Goal: Transaction & Acquisition: Subscribe to service/newsletter

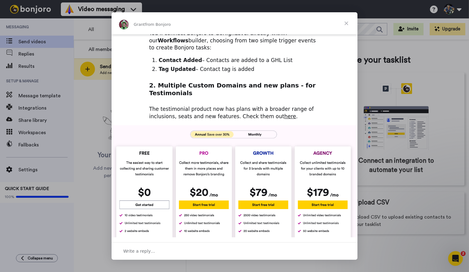
scroll to position [154, 0]
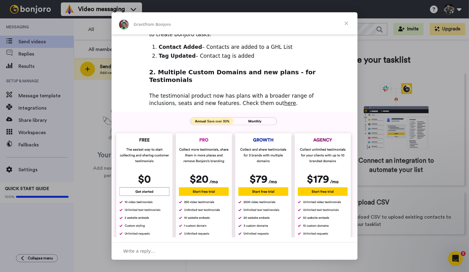
click at [348, 23] on span "Close" at bounding box center [346, 23] width 22 height 22
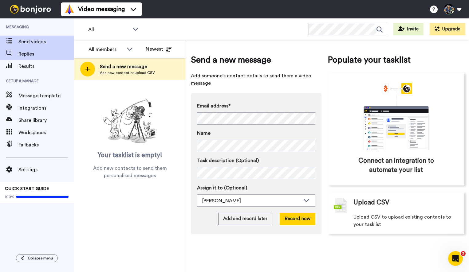
click at [38, 58] on div "Replies" at bounding box center [37, 54] width 74 height 12
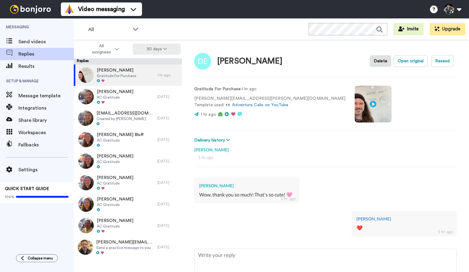
click at [167, 47] on button "30 days" at bounding box center [157, 49] width 48 height 11
click at [148, 73] on span "60 days" at bounding box center [148, 72] width 17 height 5
type textarea "x"
click at [32, 69] on span "Results" at bounding box center [45, 66] width 55 height 7
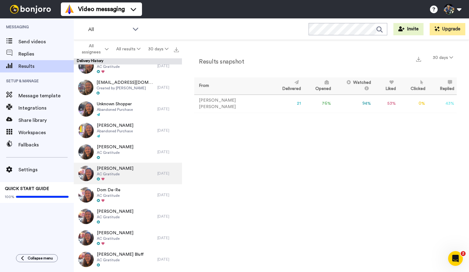
scroll to position [160, 0]
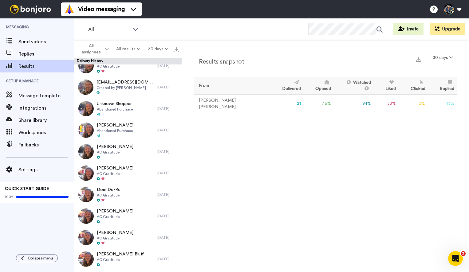
click at [227, 200] on div "Results snapshot 30 days From Delivered Opened Watched Liked Clicked Replied Fa…" at bounding box center [325, 157] width 287 height 235
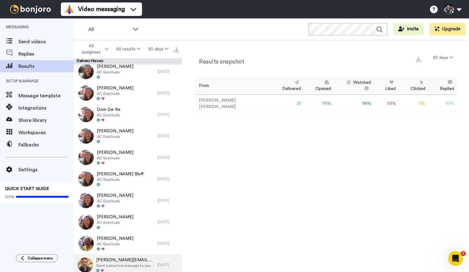
scroll to position [240, 0]
click at [306, 194] on div "Results snapshot 30 days From Delivered Opened Watched Liked Clicked Replied Fa…" at bounding box center [325, 157] width 287 height 235
click at [455, 255] on icon "Open Intercom Messenger" at bounding box center [455, 258] width 10 height 10
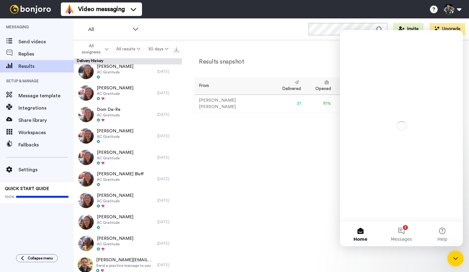
scroll to position [0, 0]
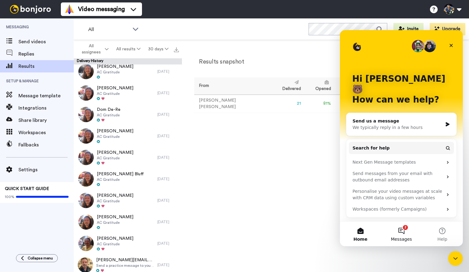
click at [405, 232] on button "2 Messages" at bounding box center [401, 234] width 41 height 25
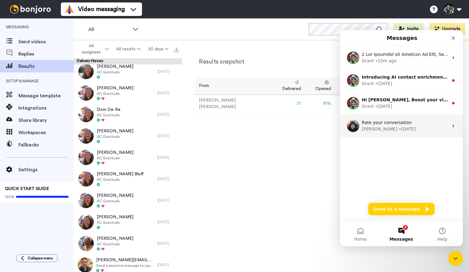
click at [407, 130] on div "Johann • 2w ago" at bounding box center [405, 129] width 87 height 6
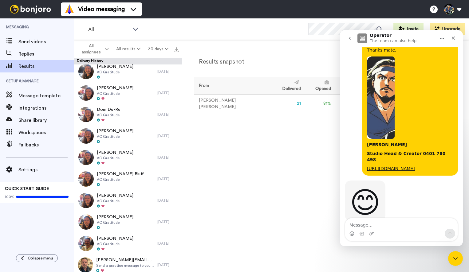
scroll to position [287, 0]
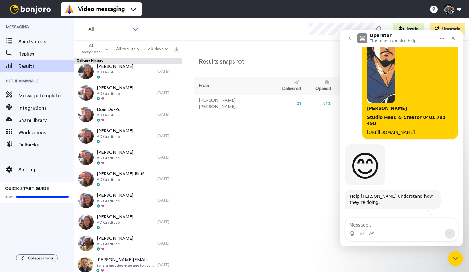
click at [417, 227] on span "Amazing" at bounding box center [416, 232] width 11 height 11
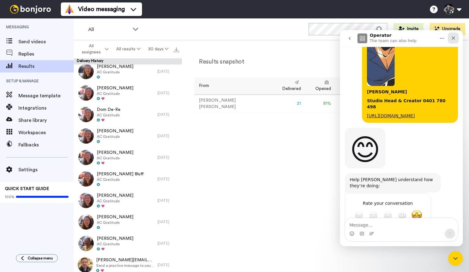
click at [451, 37] on icon "Close" at bounding box center [453, 38] width 5 height 5
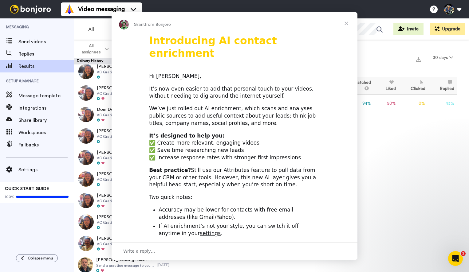
scroll to position [0, 0]
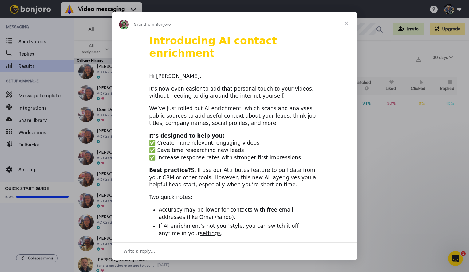
click at [347, 24] on span "Close" at bounding box center [346, 23] width 22 height 22
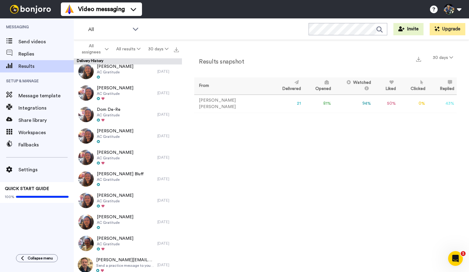
click at [258, 170] on div "Results snapshot 30 days From Delivered Opened Watched Liked Clicked Replied Fa…" at bounding box center [325, 157] width 287 height 235
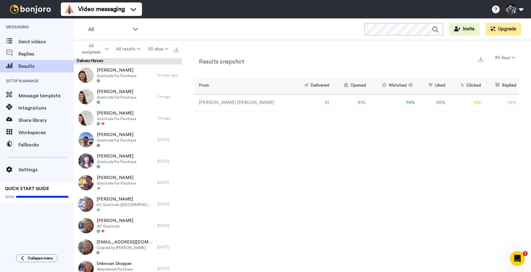
click at [287, 151] on div "Results snapshot 30 days From Delivered Opened Watched Liked Clicked Replied Fa…" at bounding box center [356, 157] width 349 height 235
click at [86, 77] on img at bounding box center [85, 75] width 15 height 15
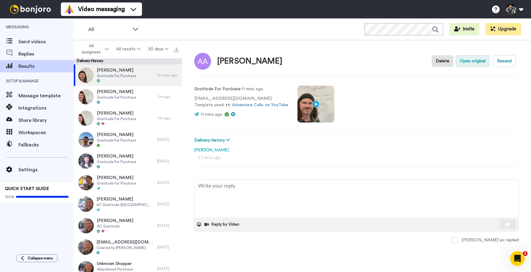
click at [469, 59] on button "Open original" at bounding box center [473, 61] width 34 height 12
type textarea "x"
click at [30, 97] on span "Message template" at bounding box center [45, 95] width 55 height 7
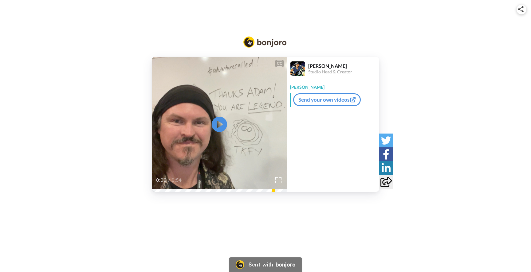
click at [427, 52] on div "CC Play/Pause 0:00 / 0:54 Mike Roberts Studio Head & Creator Mike Send your own…" at bounding box center [265, 109] width 531 height 165
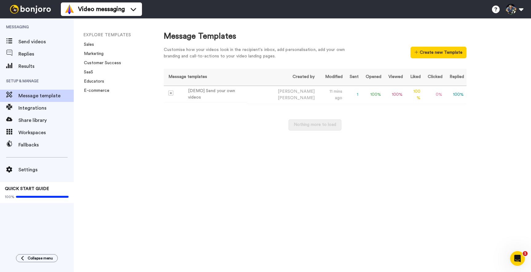
click at [207, 134] on div "Nothing more to load" at bounding box center [315, 128] width 303 height 17
click at [218, 142] on div "Message Templates Customise how your videos look in the recipient's inbox, add …" at bounding box center [342, 145] width 380 height 254
click at [32, 45] on span "Send videos" at bounding box center [45, 41] width 55 height 7
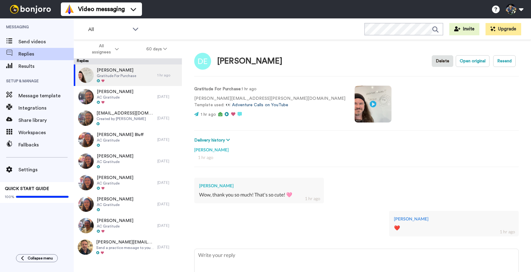
click at [256, 105] on link "👀 Adventure Calls on YouTube" at bounding box center [257, 105] width 63 height 4
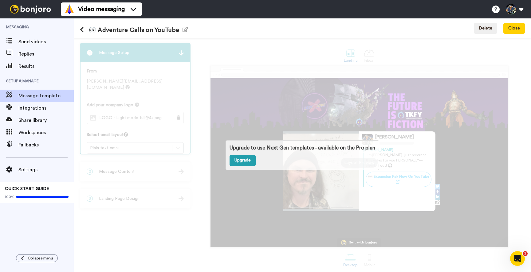
click at [239, 160] on link "Upgrade" at bounding box center [243, 160] width 26 height 11
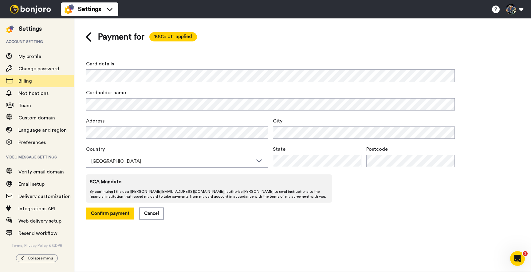
click at [228, 58] on div "Payment for 100% off applied Card details Cardholder name Address City Country …" at bounding box center [270, 125] width 369 height 189
click at [262, 48] on div "Payment for 100% off applied Card details Cardholder name Address City Country …" at bounding box center [270, 125] width 369 height 189
click at [180, 98] on div "Cardholder name" at bounding box center [270, 100] width 369 height 23
click at [268, 223] on div "Payment for 100% off applied Card details Cardholder name Address City Country …" at bounding box center [302, 125] width 457 height 214
click at [111, 214] on button "Confirm payment" at bounding box center [110, 214] width 48 height 12
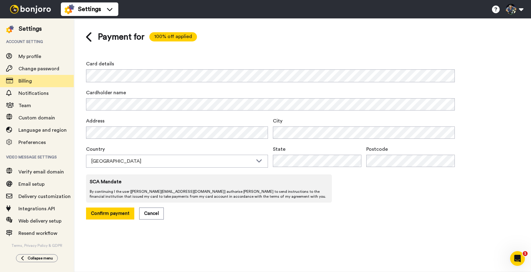
click at [254, 233] on div "Payment for 100% off applied Card details Cardholder name Address City Country …" at bounding box center [302, 145] width 457 height 254
click at [88, 37] on icon at bounding box center [89, 37] width 7 height 11
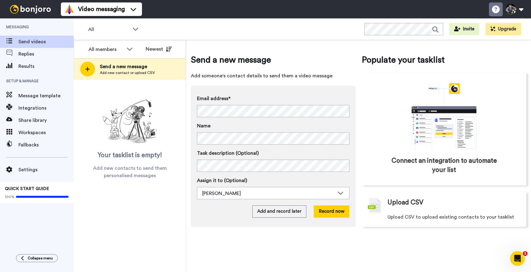
click at [495, 6] on icon at bounding box center [496, 10] width 8 height 8
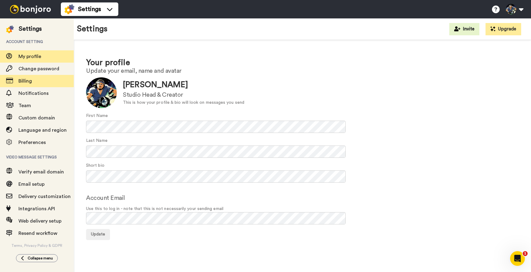
click at [26, 80] on span "Billing" at bounding box center [25, 81] width 14 height 5
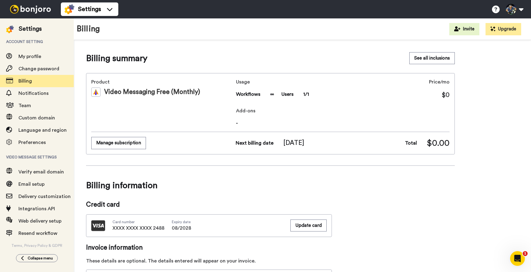
click at [208, 55] on div "Billing summary See all inclusions" at bounding box center [270, 58] width 369 height 12
click at [124, 143] on button "Manage subscription" at bounding box center [118, 143] width 55 height 12
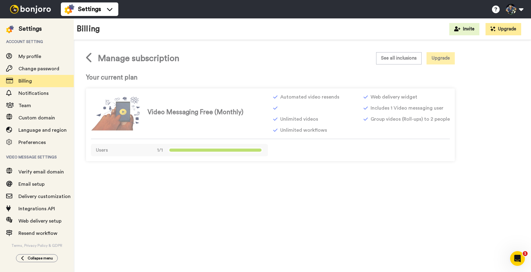
click at [443, 58] on button "Upgrade" at bounding box center [441, 58] width 28 height 12
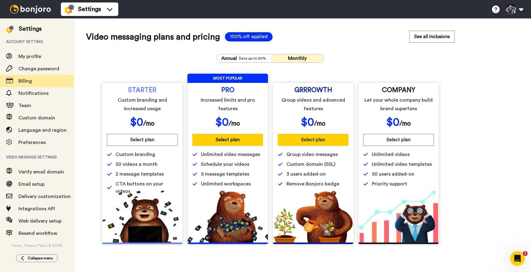
click at [316, 142] on button "Select plan" at bounding box center [313, 140] width 71 height 12
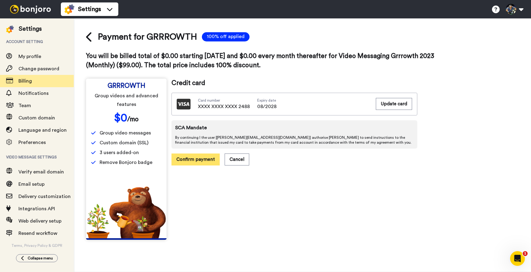
click at [195, 160] on button "Confirm payment" at bounding box center [195, 160] width 48 height 12
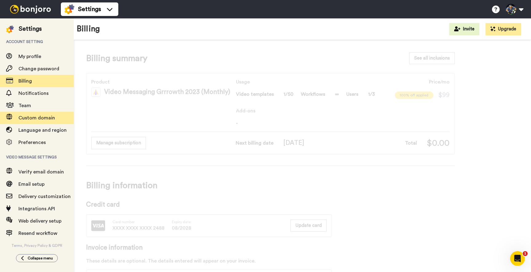
click at [32, 117] on span "Custom domain" at bounding box center [36, 118] width 37 height 5
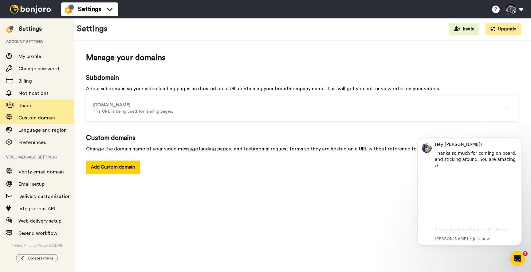
click at [28, 103] on span "Team" at bounding box center [24, 105] width 13 height 5
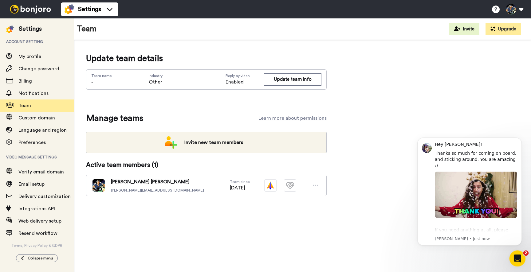
click at [519, 254] on div "Open Intercom Messenger" at bounding box center [516, 258] width 20 height 20
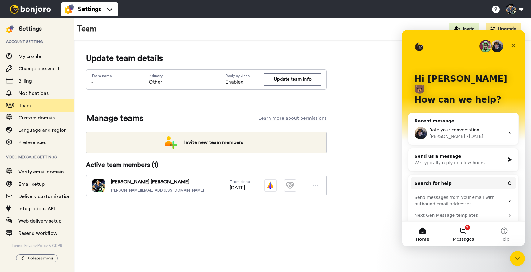
click at [462, 232] on button "2 Messages" at bounding box center [463, 234] width 41 height 25
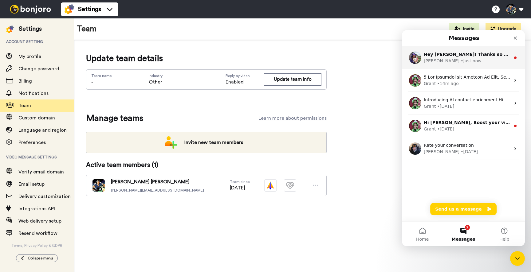
click at [456, 61] on div "Amy • Just now" at bounding box center [467, 61] width 87 height 6
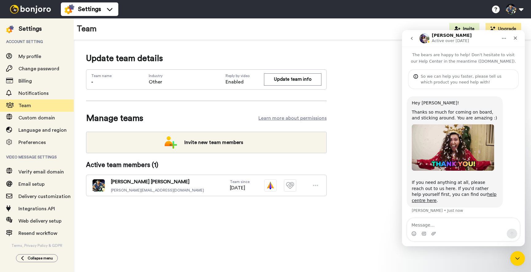
click at [376, 221] on div "Update team details Team name - Industry Other Reply by video Enabled Update te…" at bounding box center [302, 134] width 457 height 188
click at [516, 38] on icon "Close" at bounding box center [515, 38] width 3 height 3
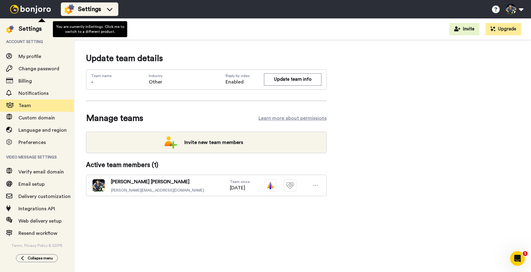
click at [97, 14] on li "Settings" at bounding box center [89, 9] width 57 height 14
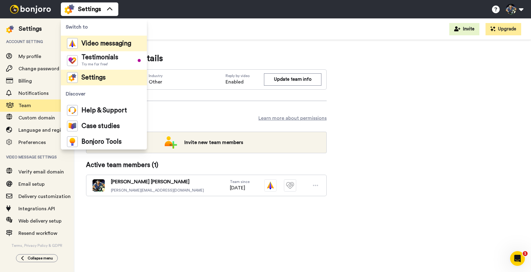
click at [100, 47] on span "Video messaging" at bounding box center [106, 44] width 50 height 6
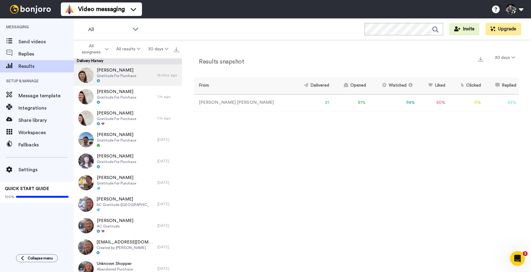
click at [142, 76] on div "[PERSON_NAME] Gratitude For Purchase" at bounding box center [116, 76] width 84 height 22
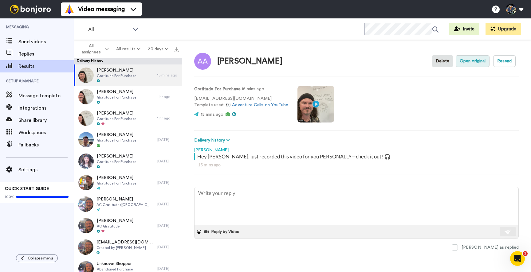
click at [477, 62] on button "Open original" at bounding box center [473, 61] width 34 height 12
click at [517, 257] on icon "Open Intercom Messenger" at bounding box center [517, 258] width 10 height 10
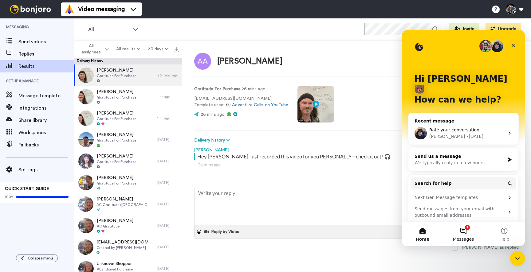
click at [467, 234] on button "1 Messages" at bounding box center [463, 234] width 41 height 25
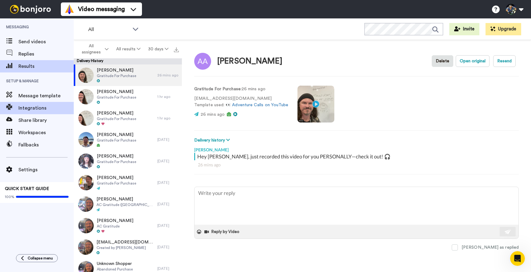
click at [37, 109] on span "Integrations" at bounding box center [45, 107] width 55 height 7
type textarea "x"
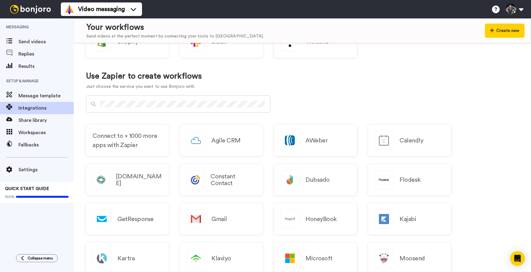
scroll to position [268, 0]
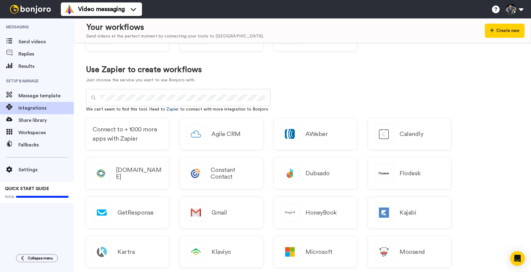
click at [172, 109] on link "Zapier" at bounding box center [172, 109] width 13 height 4
